Goal: Entertainment & Leisure: Consume media (video, audio)

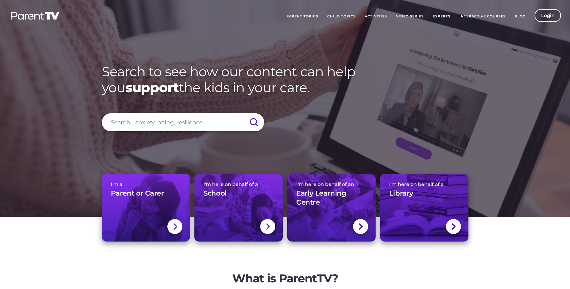
click at [556, 16] on link "Login" at bounding box center [548, 15] width 27 height 13
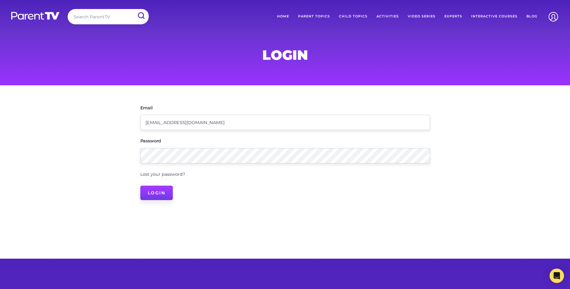
click at [167, 194] on input "Login" at bounding box center [156, 193] width 33 height 14
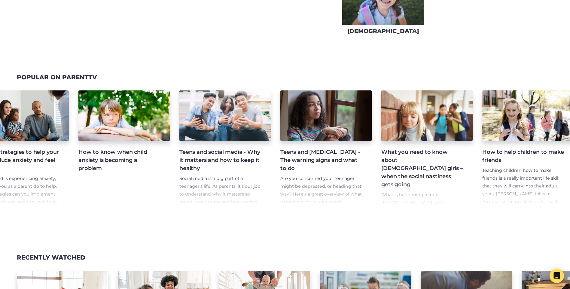
scroll to position [0, 455]
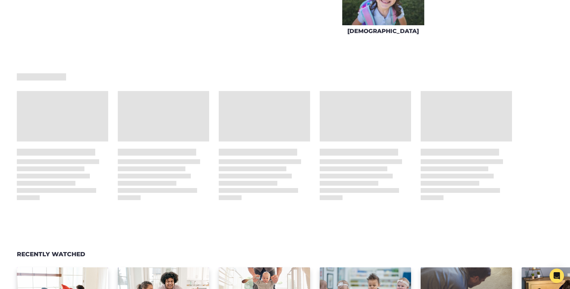
drag, startPoint x: 306, startPoint y: 216, endPoint x: 571, endPoint y: 224, distance: 265.0
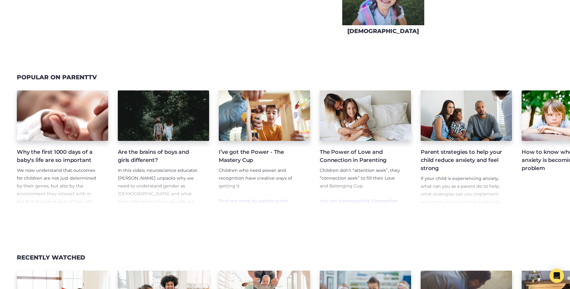
click at [533, 215] on div "Why the first 1000 days of a baby's life are so important We now understand tha…" at bounding box center [285, 149] width 570 height 132
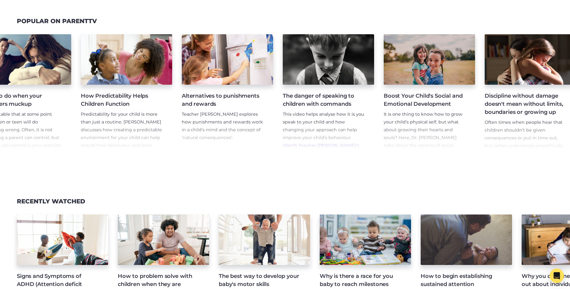
scroll to position [0, 1651]
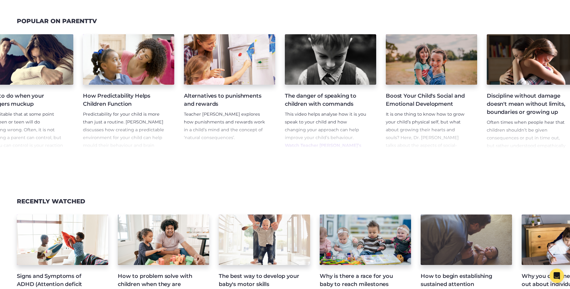
click at [209, 100] on h4 "Alternatives to punishments and rewards" at bounding box center [225, 100] width 82 height 16
